Goal: Task Accomplishment & Management: Use online tool/utility

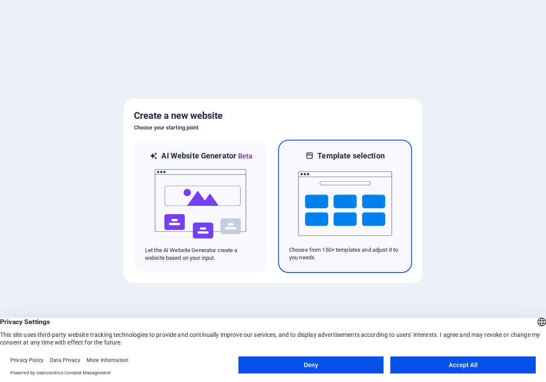
click at [358, 208] on img at bounding box center [345, 203] width 94 height 85
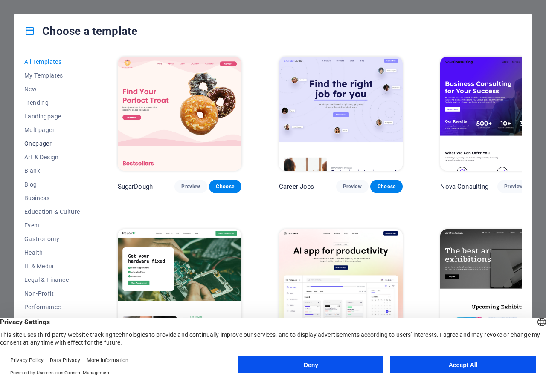
click at [40, 145] on span "Onepager" at bounding box center [52, 143] width 56 height 7
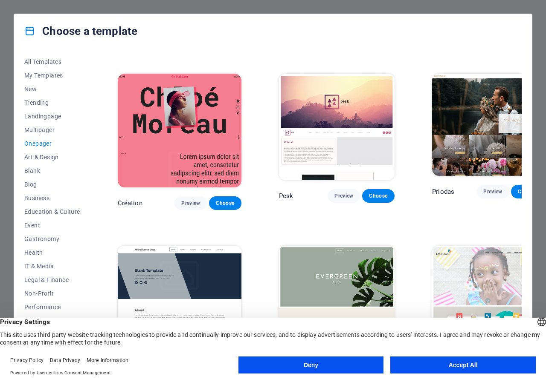
scroll to position [1236, 0]
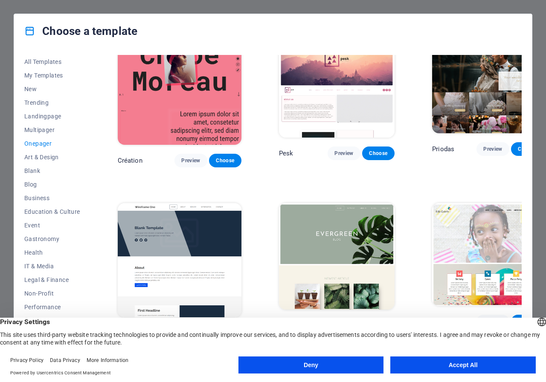
click at [216, 330] on span "Choose" at bounding box center [225, 333] width 19 height 7
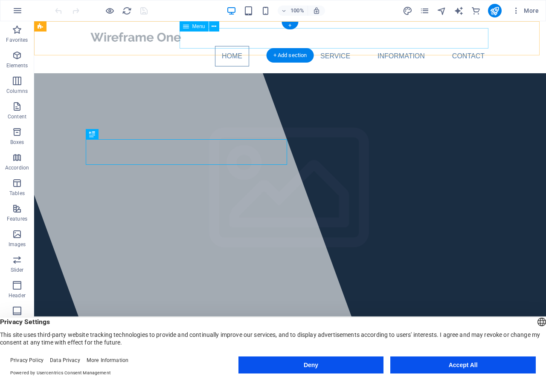
click at [278, 46] on nav "Home About Service Information Contact" at bounding box center [290, 56] width 402 height 20
click at [331, 46] on nav "Home About Service Information Contact" at bounding box center [290, 56] width 402 height 20
click at [390, 46] on nav "Home About Service Information Contact" at bounding box center [290, 56] width 402 height 20
click at [464, 46] on nav "Home About Service Information Contact" at bounding box center [290, 56] width 402 height 20
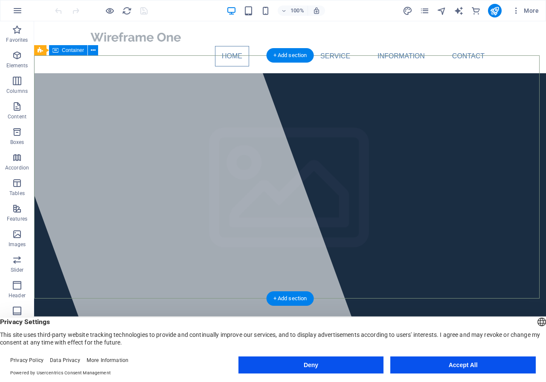
click at [223, 90] on div at bounding box center [170, 194] width 399 height 347
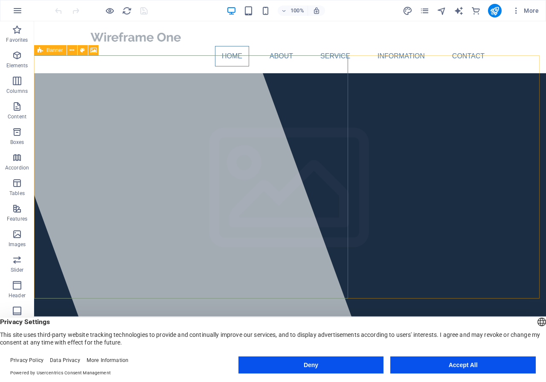
click at [47, 50] on span "Banner" at bounding box center [54, 50] width 17 height 5
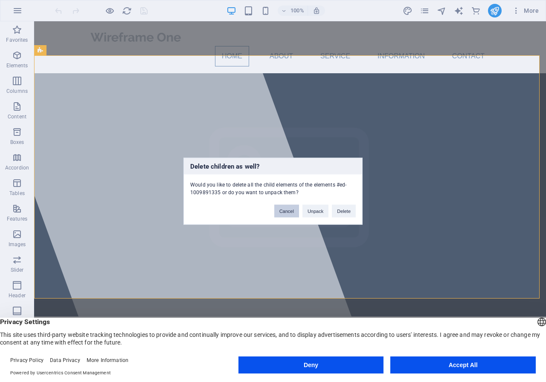
click at [290, 215] on button "Cancel" at bounding box center [286, 211] width 25 height 13
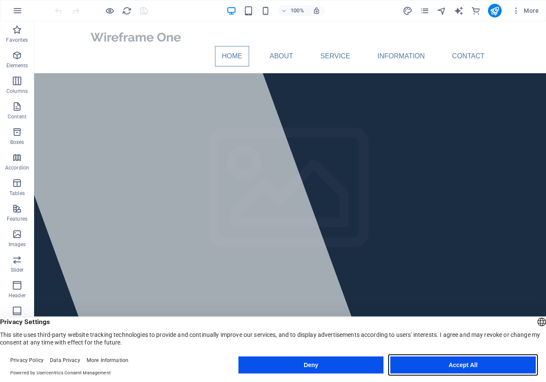
drag, startPoint x: 453, startPoint y: 364, endPoint x: 418, endPoint y: 342, distance: 41.4
click at [453, 364] on button "Accept All" at bounding box center [462, 365] width 145 height 17
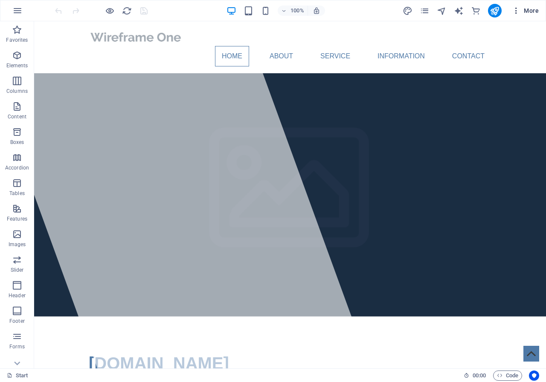
click at [517, 11] on icon "button" at bounding box center [516, 10] width 9 height 9
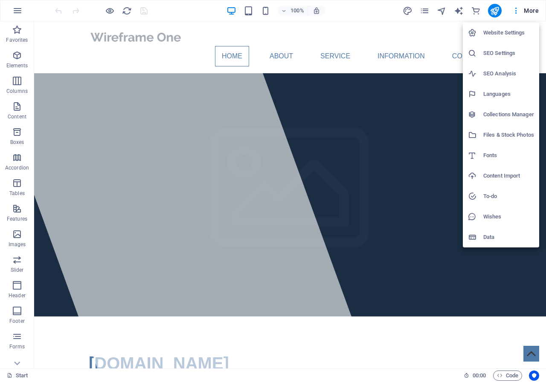
click at [518, 9] on div at bounding box center [273, 191] width 546 height 382
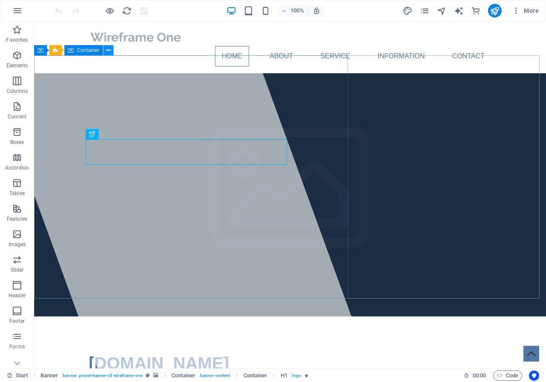
click at [107, 48] on icon at bounding box center [108, 50] width 5 height 9
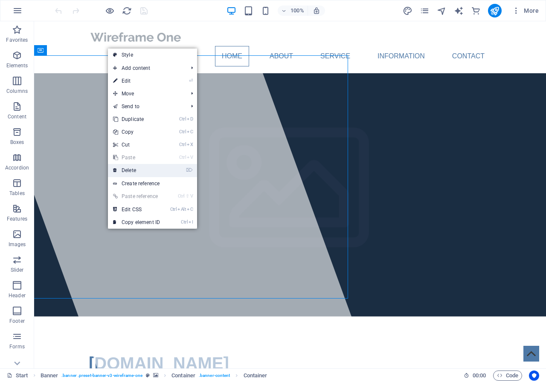
click at [128, 170] on link "⌦ Delete" at bounding box center [136, 170] width 57 height 13
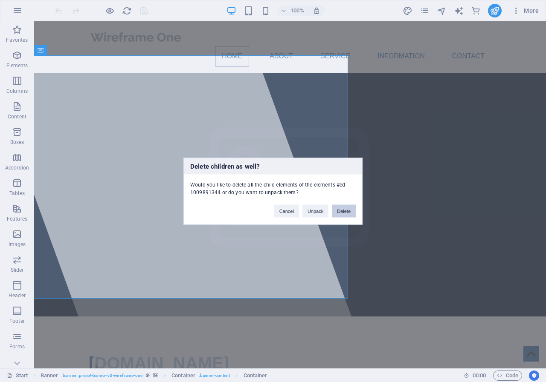
click at [344, 211] on button "Delete" at bounding box center [344, 211] width 24 height 13
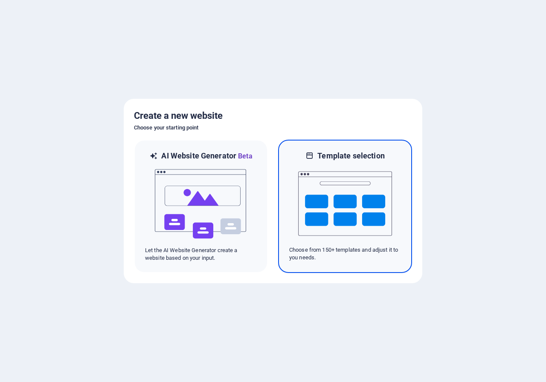
click at [337, 206] on img at bounding box center [345, 203] width 94 height 85
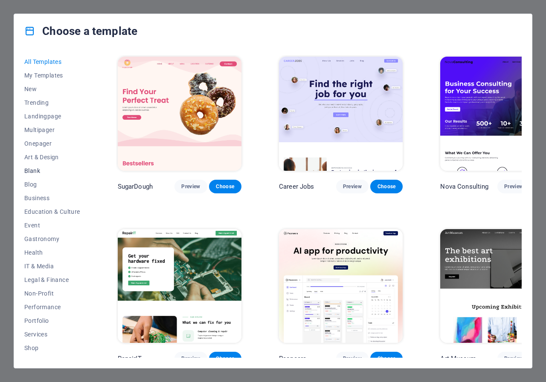
click at [26, 171] on span "Blank" at bounding box center [52, 171] width 56 height 7
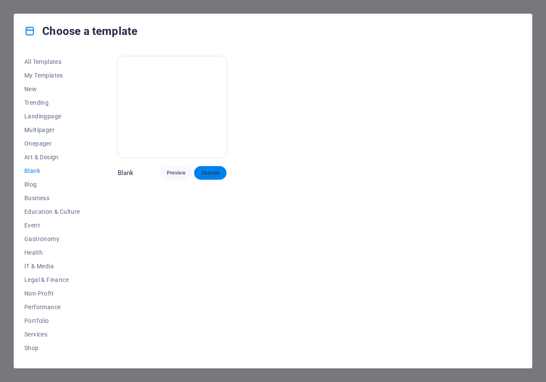
click at [215, 170] on span "Choose" at bounding box center [210, 173] width 19 height 7
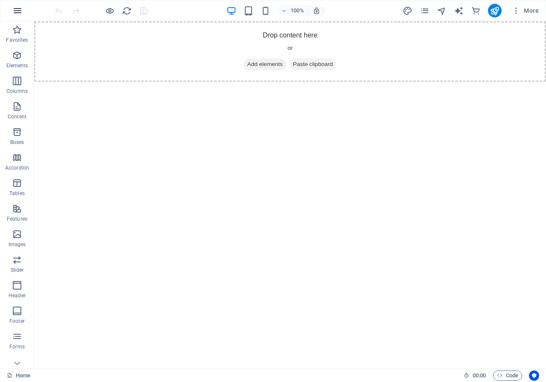
click at [17, 9] on icon "button" at bounding box center [17, 11] width 10 height 10
